Goal: Check status: Check status

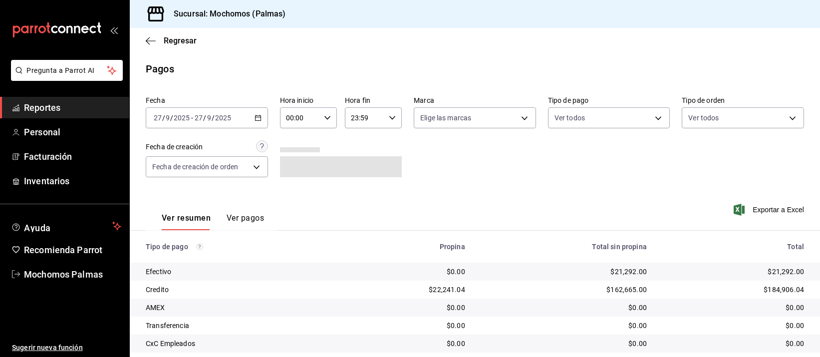
click at [305, 108] on input "00:00" at bounding box center [300, 118] width 40 height 20
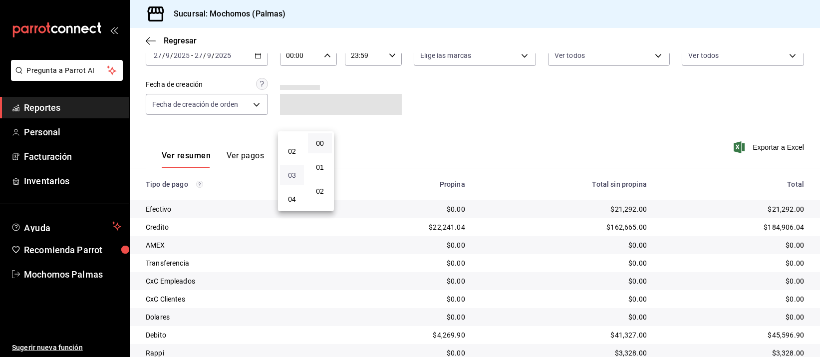
scroll to position [62, 0]
click at [288, 205] on button "05" at bounding box center [292, 201] width 24 height 20
type input "05:00"
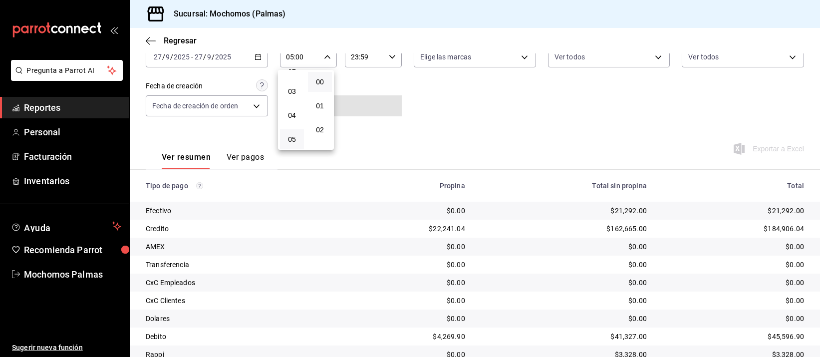
scroll to position [62, 0]
click at [539, 135] on div at bounding box center [410, 178] width 820 height 357
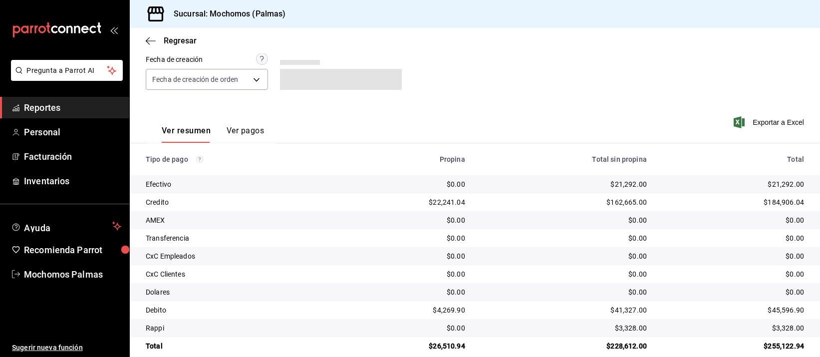
scroll to position [101, 0]
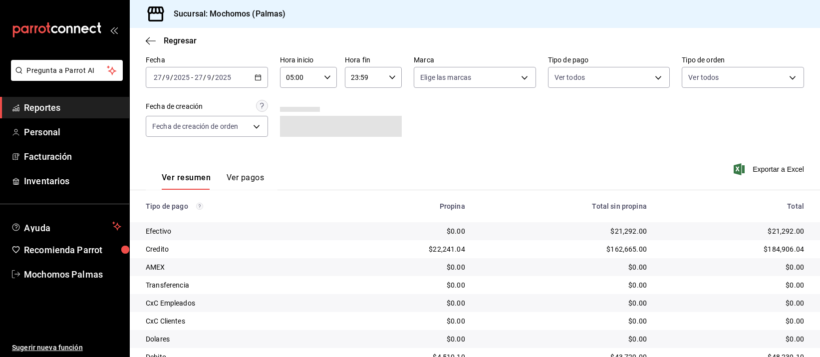
scroll to position [101, 0]
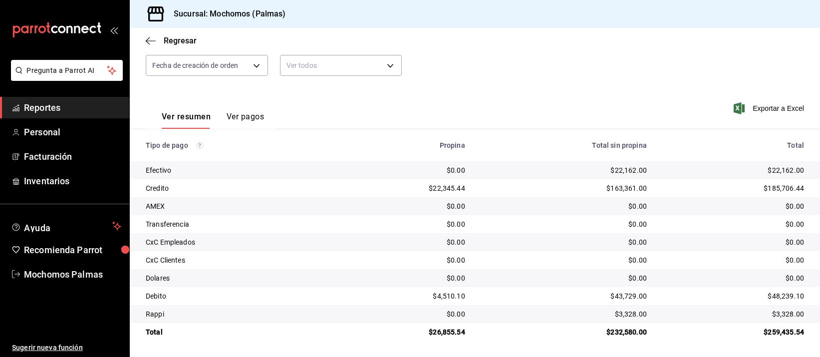
click at [741, 68] on div "Fecha 2025-09-27 27 / 9 / 2025 - 2025-09-27 27 / 9 / 2025 Hora inicio 05:00 Hor…" at bounding box center [475, 39] width 658 height 97
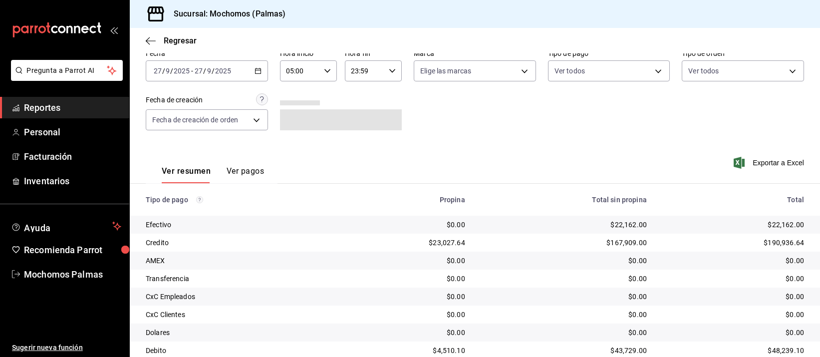
scroll to position [101, 0]
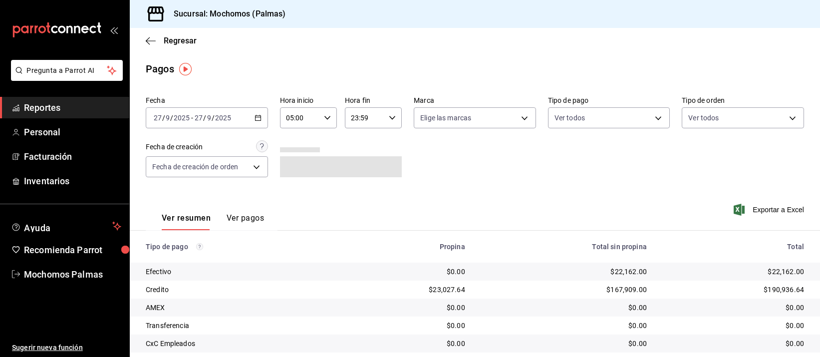
scroll to position [101, 0]
click at [284, 57] on main "Regresar Pagos Fecha [DATE] [DATE] - [DATE] [DATE] Hora inicio 05:00 Hora inici…" at bounding box center [475, 243] width 690 height 430
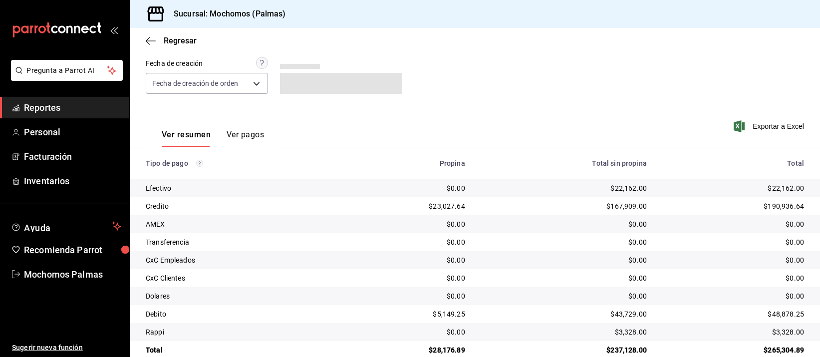
scroll to position [101, 0]
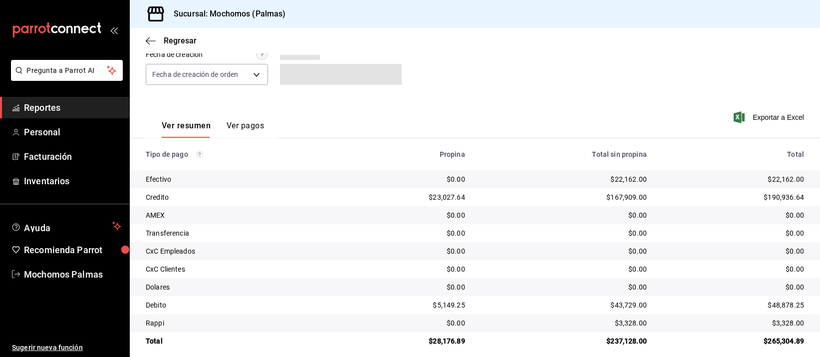
scroll to position [101, 0]
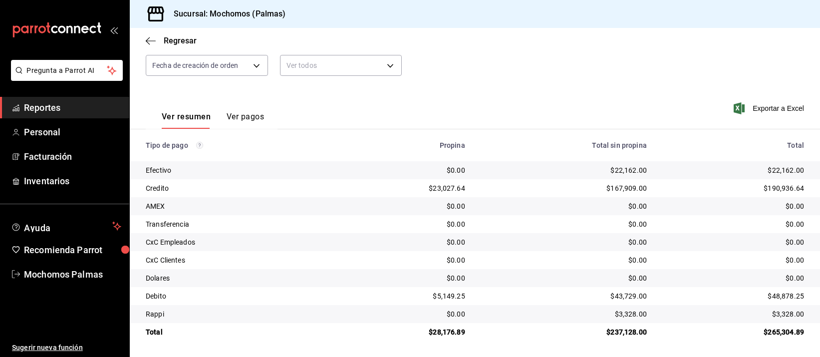
click at [651, 62] on div "Fecha [DATE] [DATE] - [DATE] [DATE] Hora inicio 05:00 Hora inicio Hora fin 23:5…" at bounding box center [475, 39] width 658 height 97
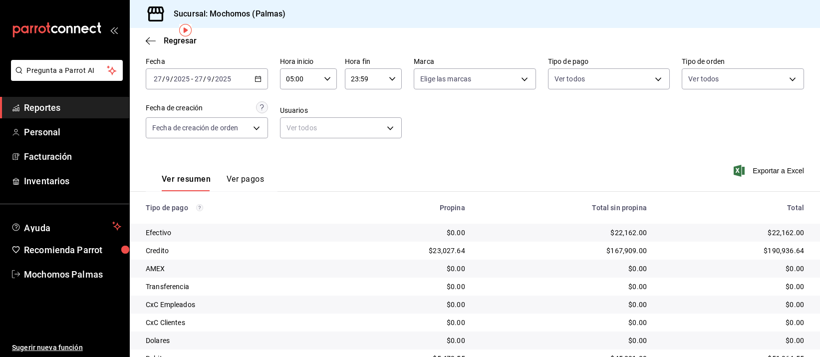
scroll to position [101, 0]
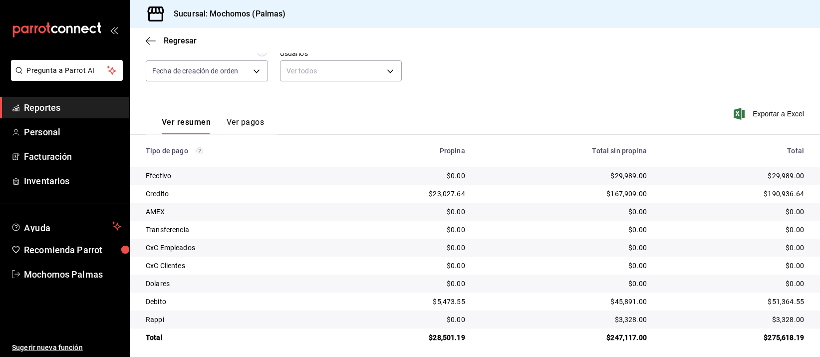
scroll to position [101, 0]
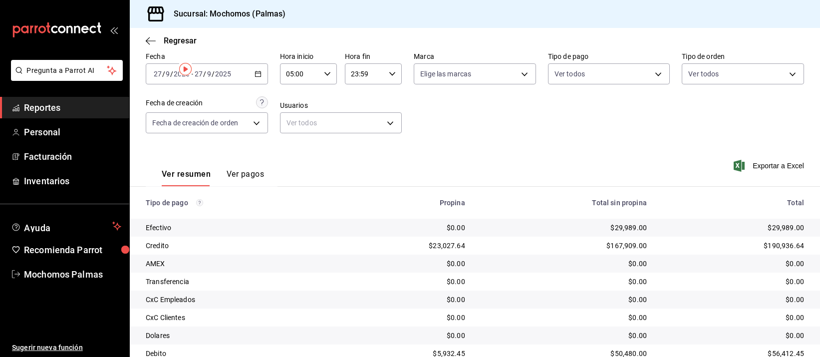
scroll to position [101, 0]
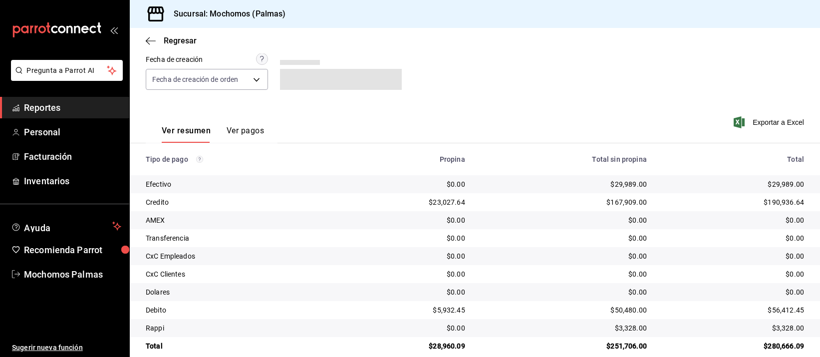
scroll to position [101, 0]
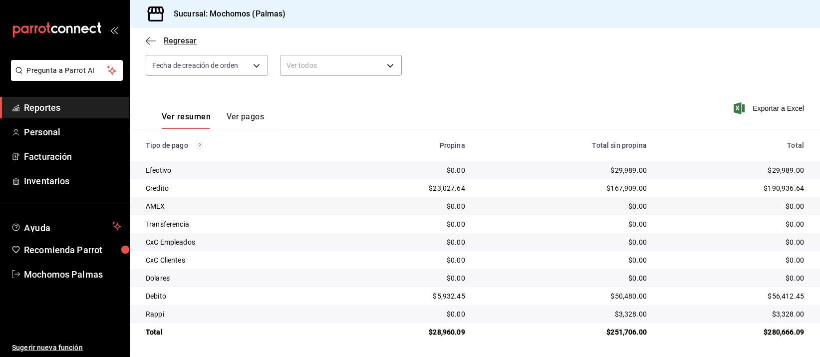
click at [158, 39] on span "Regresar" at bounding box center [171, 40] width 51 height 9
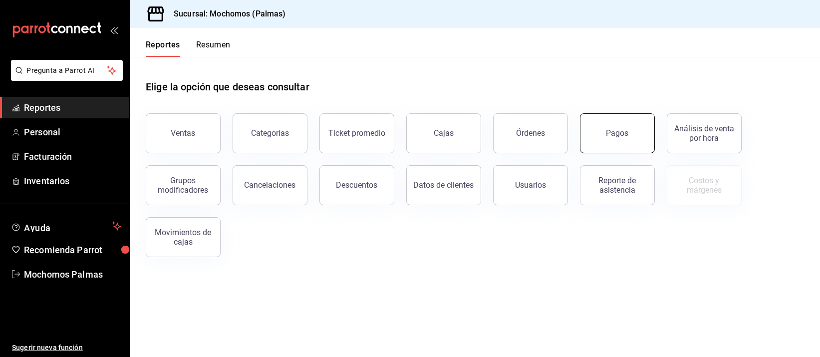
click at [634, 126] on button "Pagos" at bounding box center [617, 133] width 75 height 40
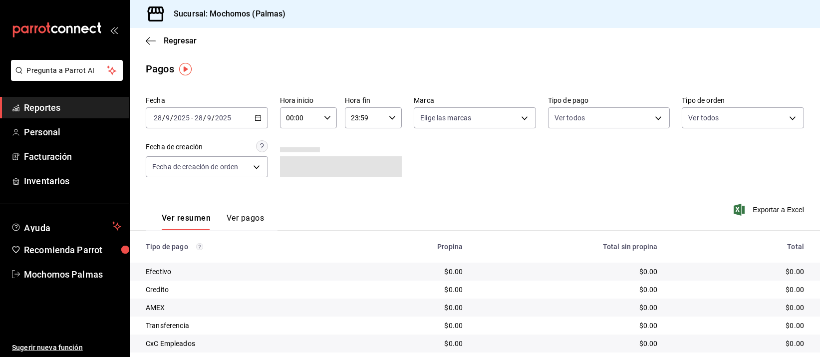
click at [291, 113] on input "00:00" at bounding box center [300, 118] width 40 height 20
click at [198, 120] on div at bounding box center [410, 178] width 820 height 357
click at [200, 120] on input "28" at bounding box center [198, 118] width 9 height 8
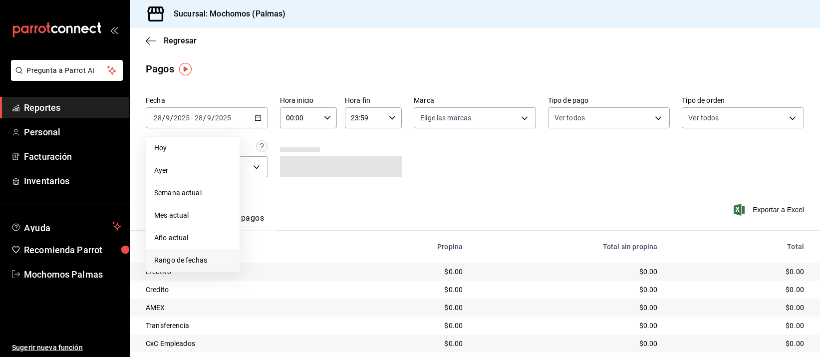
click at [203, 256] on span "Rango de fechas" at bounding box center [192, 260] width 77 height 10
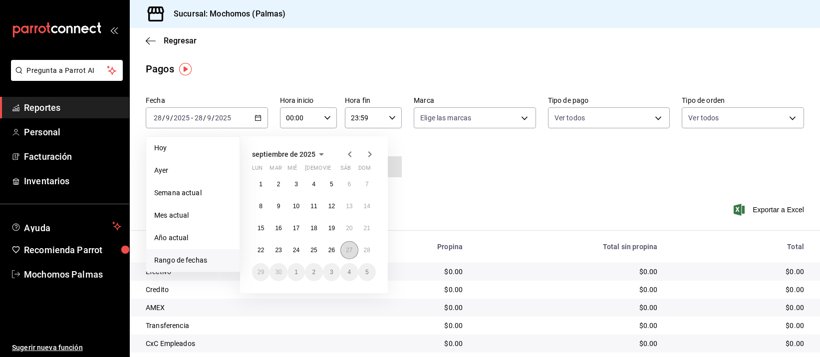
click at [348, 246] on abbr "27" at bounding box center [349, 249] width 6 height 7
click at [364, 244] on button "28" at bounding box center [366, 250] width 17 height 18
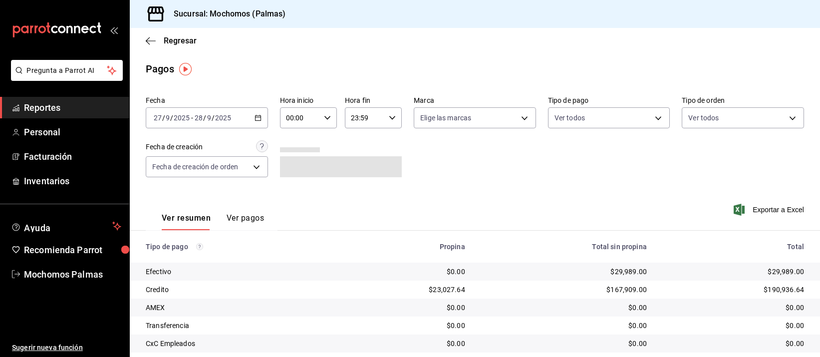
click at [308, 116] on input "00:00" at bounding box center [300, 118] width 40 height 20
click at [287, 197] on span "05" at bounding box center [292, 201] width 12 height 8
type input "05:00"
click at [370, 107] on div at bounding box center [410, 178] width 820 height 357
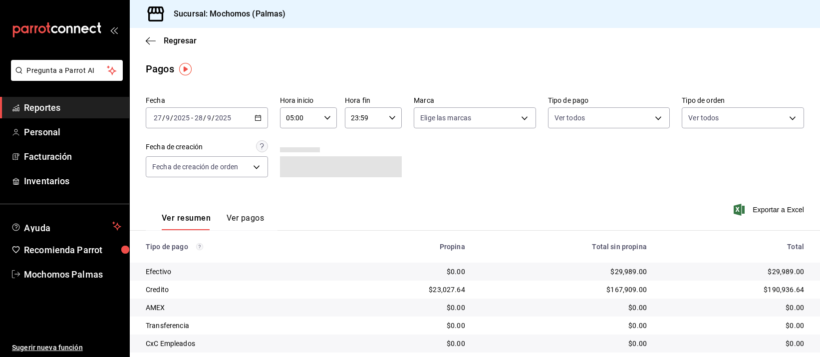
click at [372, 111] on input "23:59" at bounding box center [365, 118] width 40 height 20
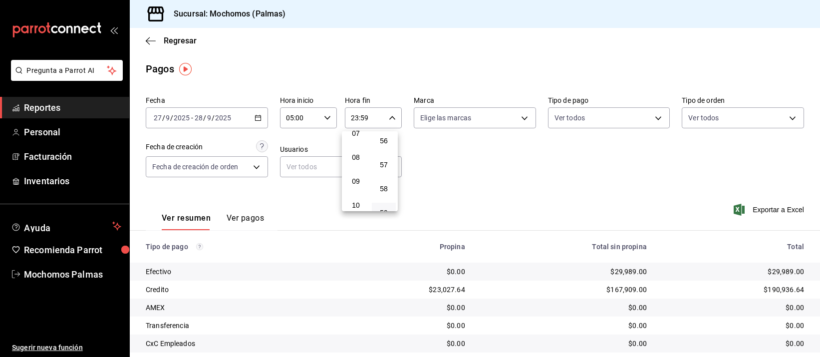
scroll to position [115, 0]
click at [360, 147] on span "05" at bounding box center [356, 148] width 12 height 8
type input "05:59"
click at [536, 59] on div at bounding box center [410, 178] width 820 height 357
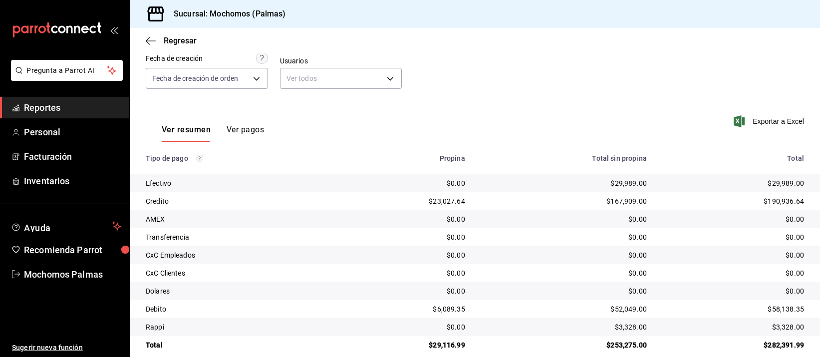
scroll to position [101, 0]
